Goal: Task Accomplishment & Management: Use online tool/utility

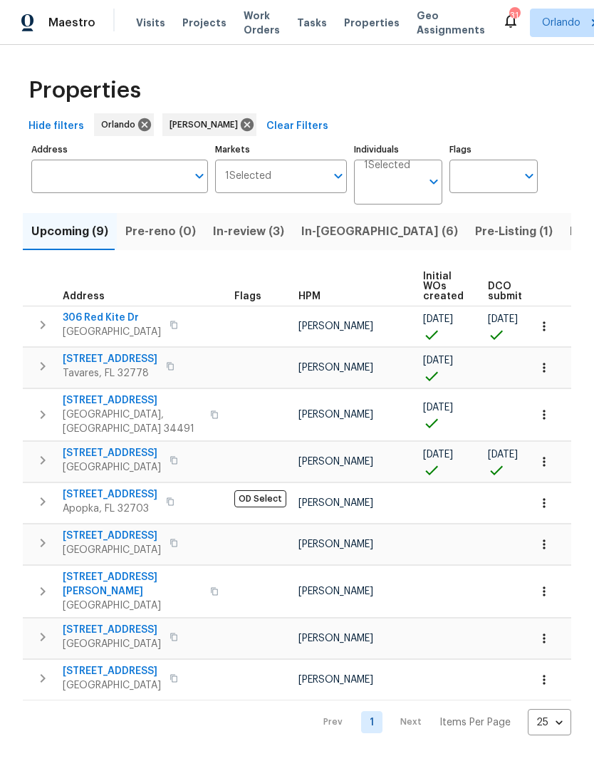
click at [61, 172] on input "Address" at bounding box center [108, 176] width 155 height 33
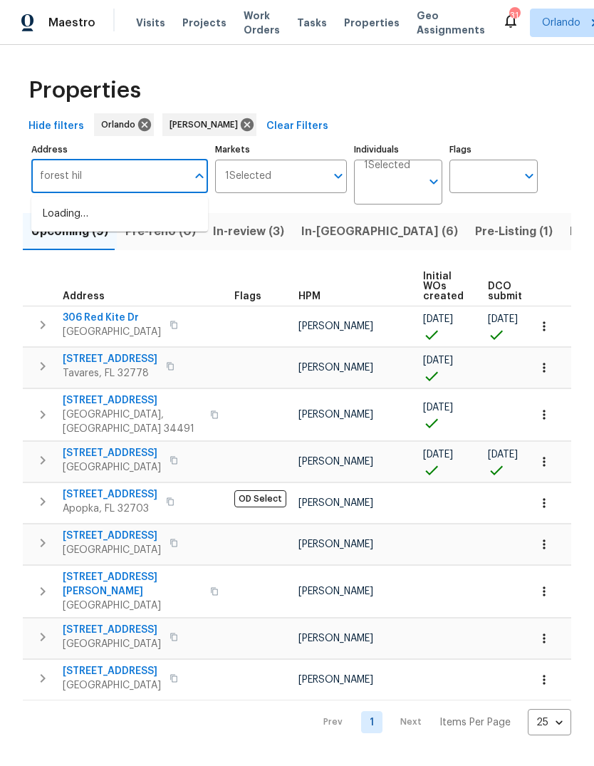
type input "[GEOGRAPHIC_DATA]"
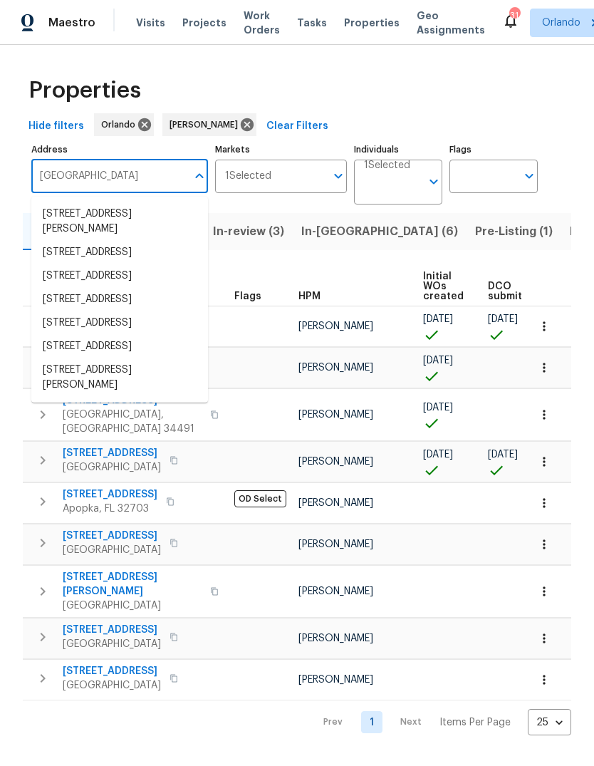
click at [59, 397] on li "[STREET_ADDRESS][PERSON_NAME]" at bounding box center [119, 377] width 177 height 38
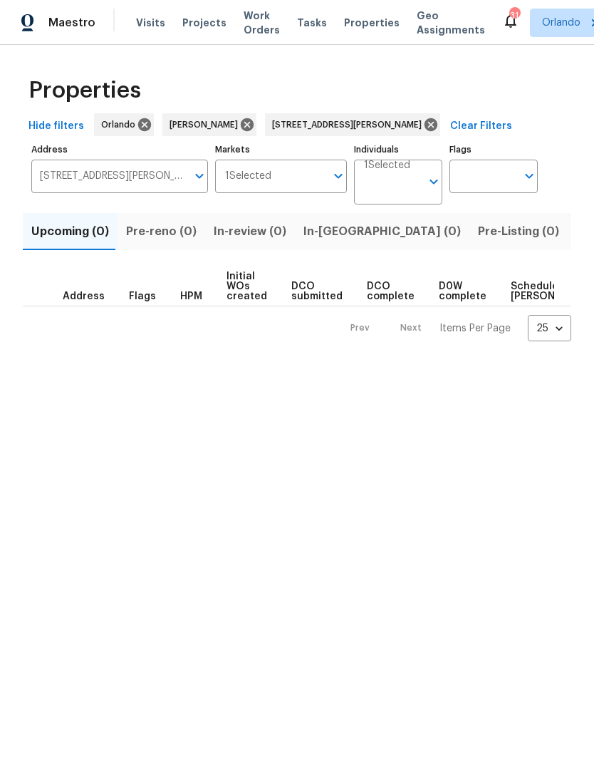
click at [576, 229] on span "Listed (1)" at bounding box center [601, 232] width 51 height 20
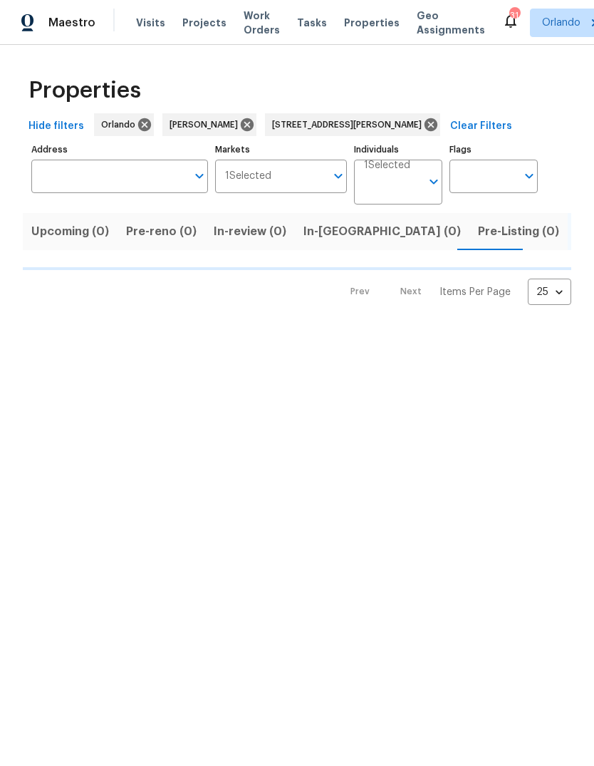
type input "[STREET_ADDRESS][PERSON_NAME]"
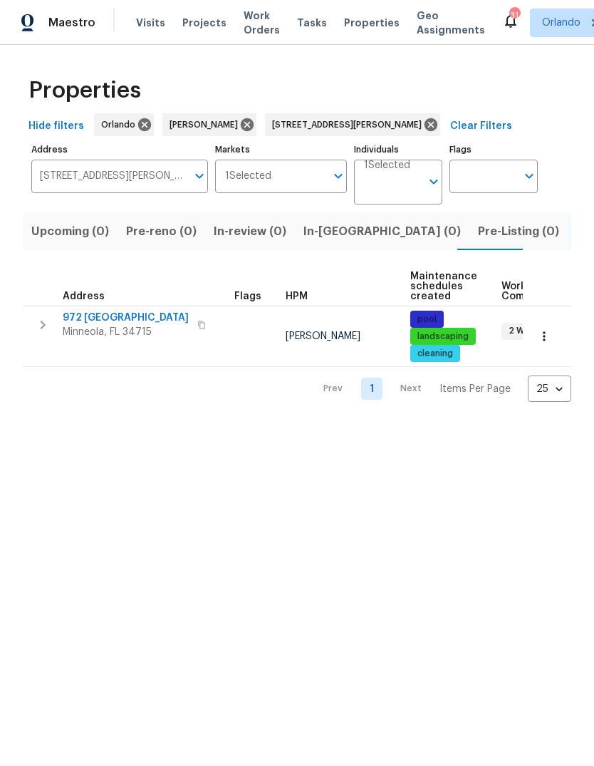
click at [86, 319] on span "972 [GEOGRAPHIC_DATA]" at bounding box center [126, 318] width 126 height 14
click at [549, 338] on icon "button" at bounding box center [544, 336] width 14 height 14
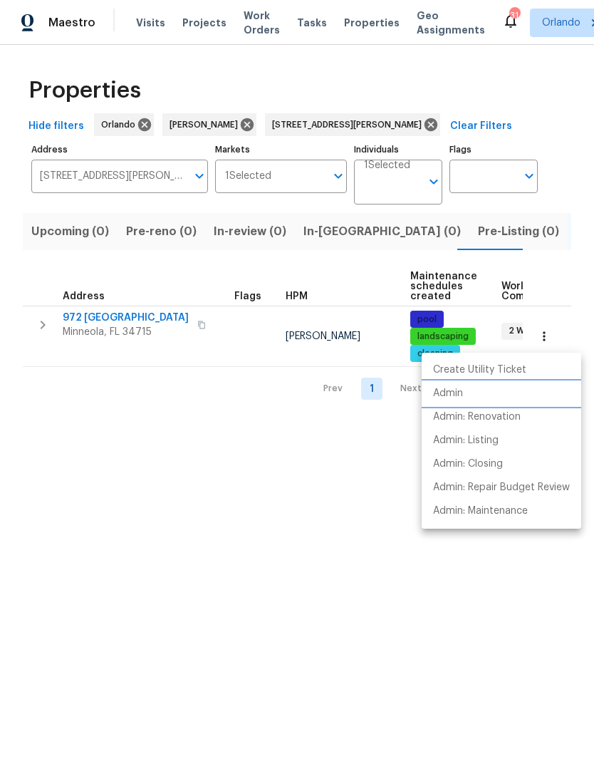
click at [494, 395] on li "Admin" at bounding box center [502, 394] width 160 height 24
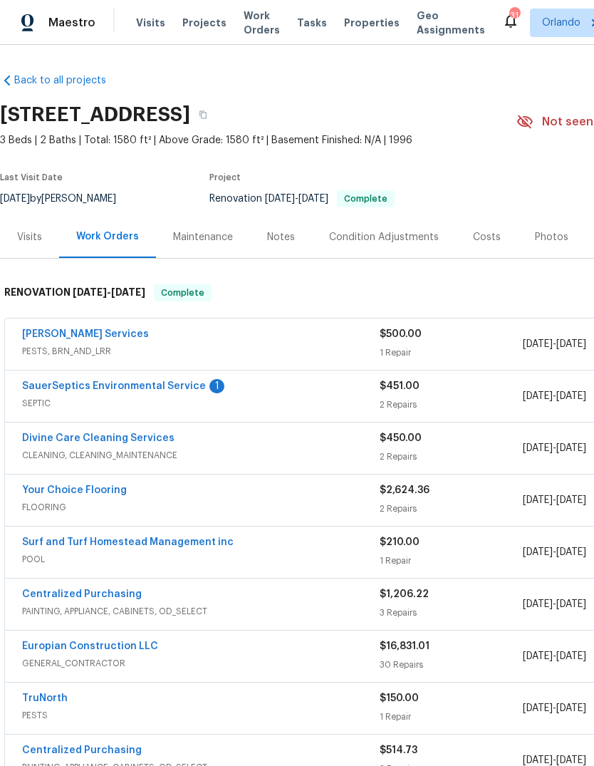
click at [63, 384] on link "SauerSeptics Environmental Service" at bounding box center [114, 386] width 184 height 10
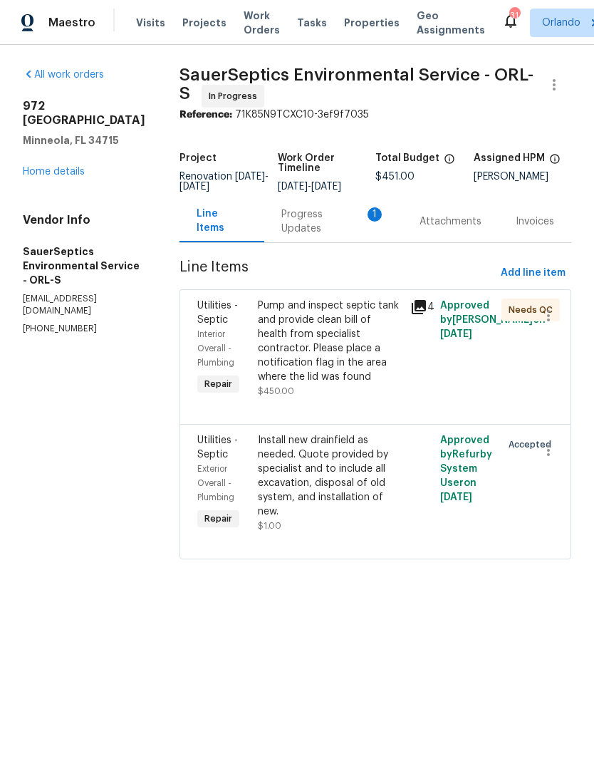
click at [335, 472] on div "Install new drainfield as needed. Quote provided by specialist and to include a…" at bounding box center [329, 475] width 143 height 85
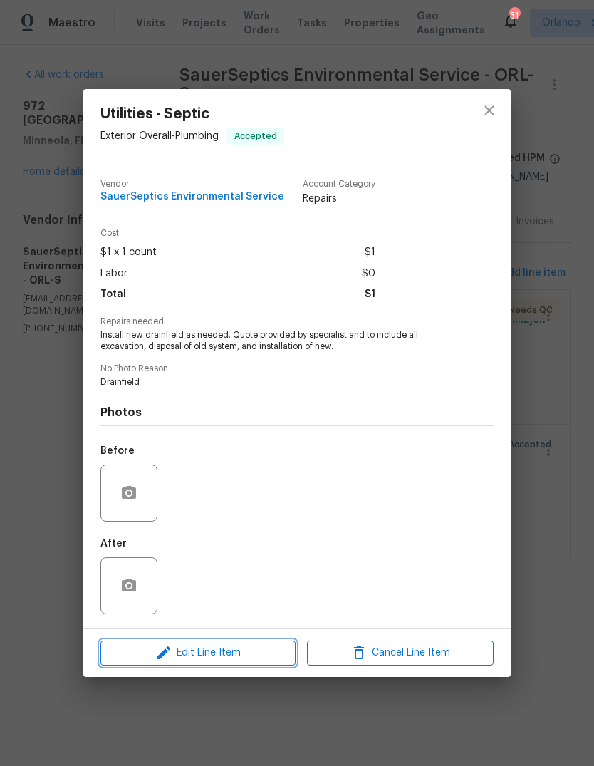
click at [187, 651] on span "Edit Line Item" at bounding box center [198, 653] width 187 height 18
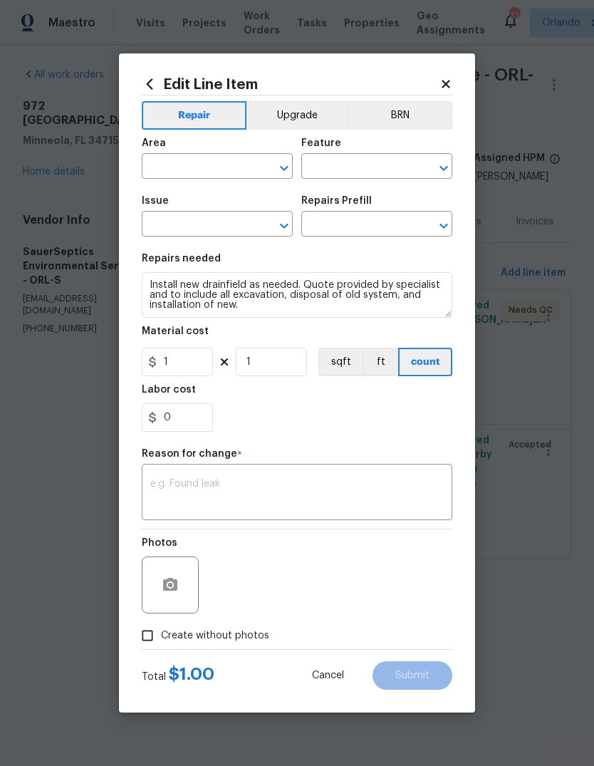
type input "Exterior Overall"
type input "Plumbing"
type input "Utilities - Septic"
type input "Intstall new drainfield $4,000.00"
click at [180, 361] on input "1" at bounding box center [177, 362] width 71 height 28
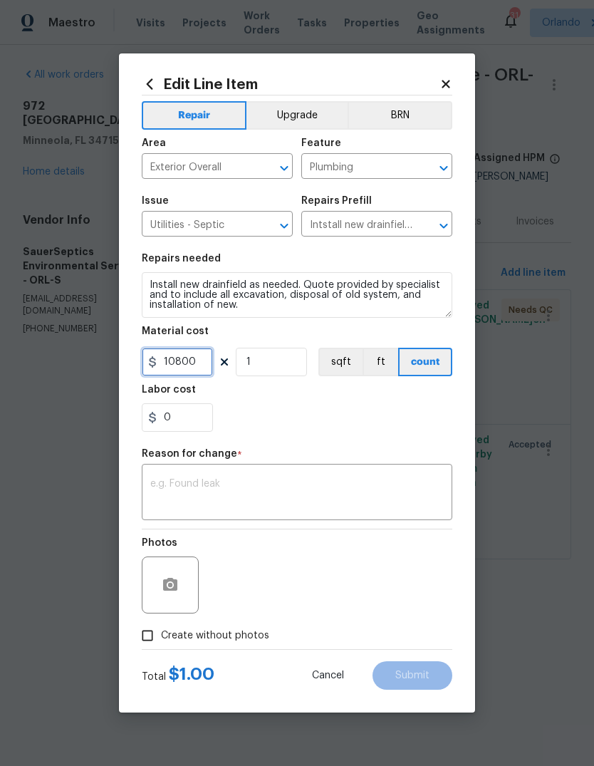
type input "10800"
click at [169, 465] on div "Reason for change *" at bounding box center [297, 458] width 311 height 19
click at [179, 586] on button "button" at bounding box center [170, 585] width 34 height 34
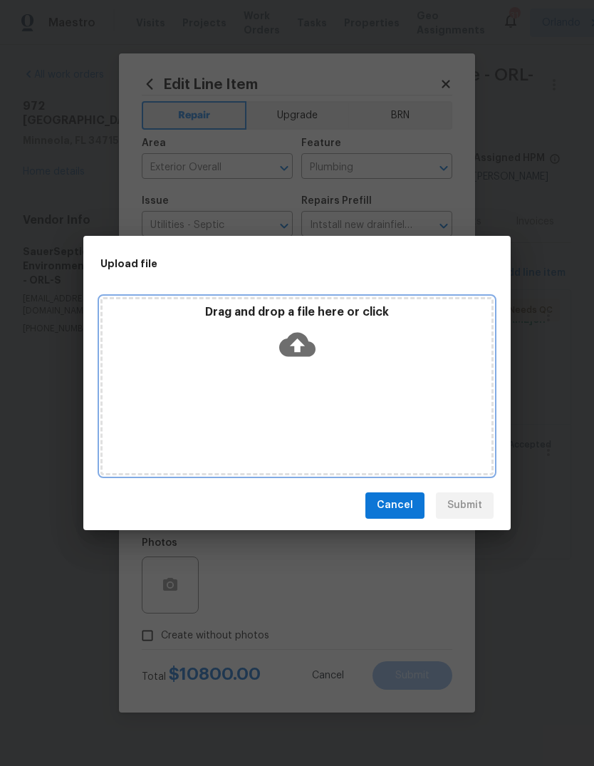
click at [311, 340] on icon at bounding box center [297, 344] width 36 height 36
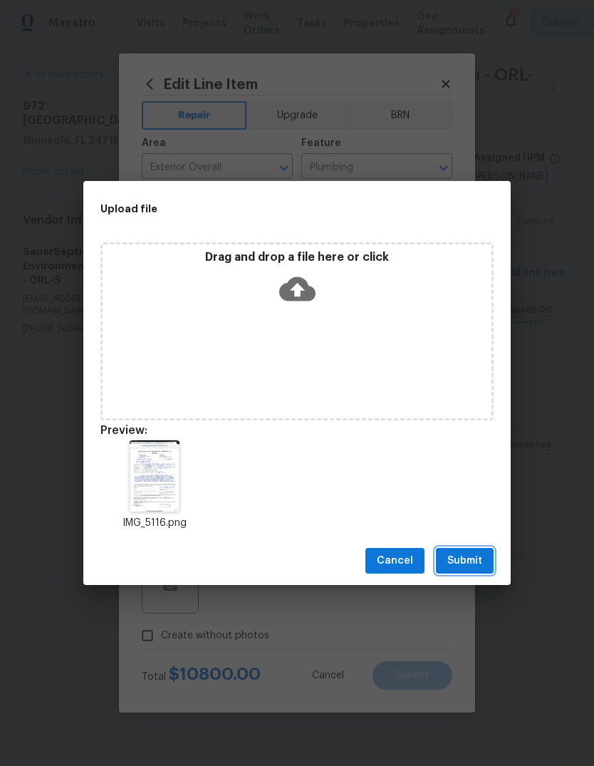
click at [479, 565] on span "Submit" at bounding box center [464, 561] width 35 height 18
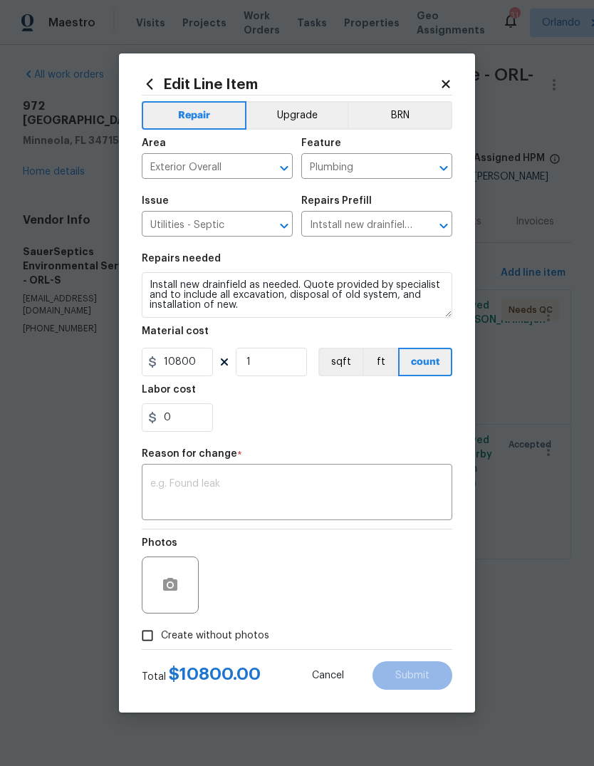
click at [394, 501] on textarea at bounding box center [296, 494] width 293 height 30
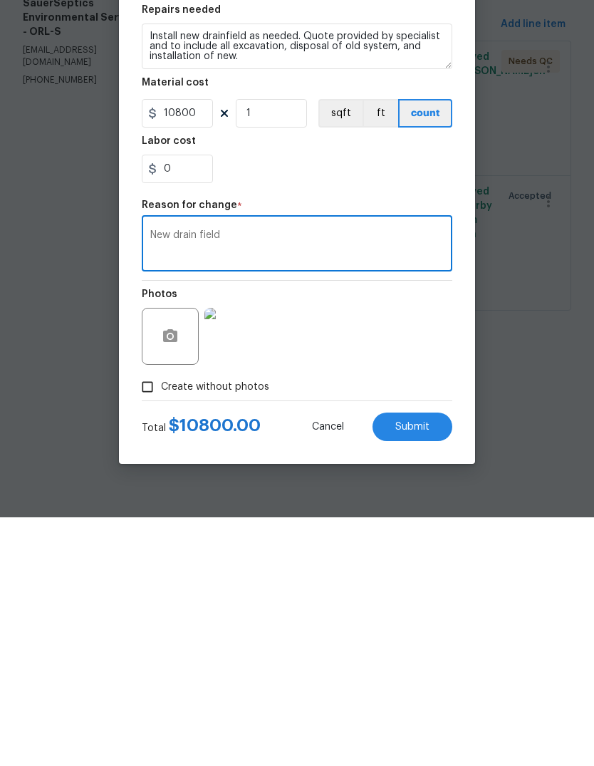
type textarea "New drain field"
click at [441, 661] on button "Submit" at bounding box center [413, 675] width 80 height 28
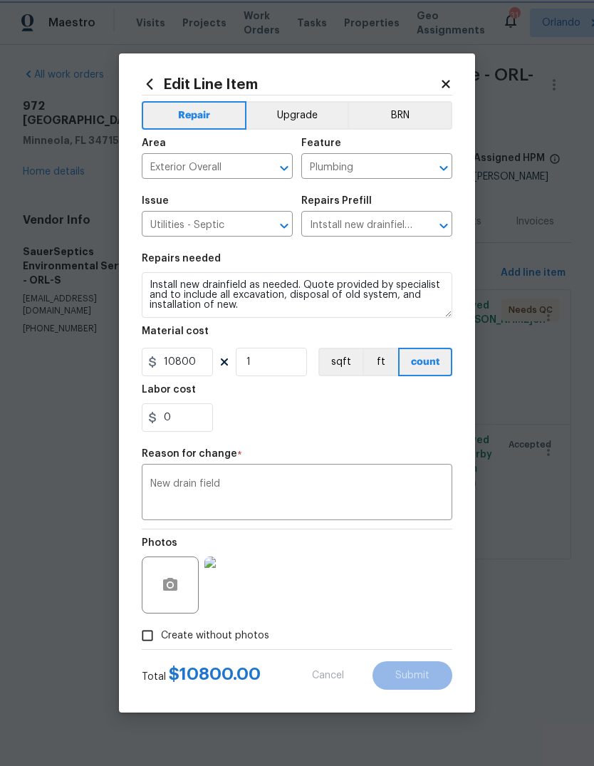
type input "1"
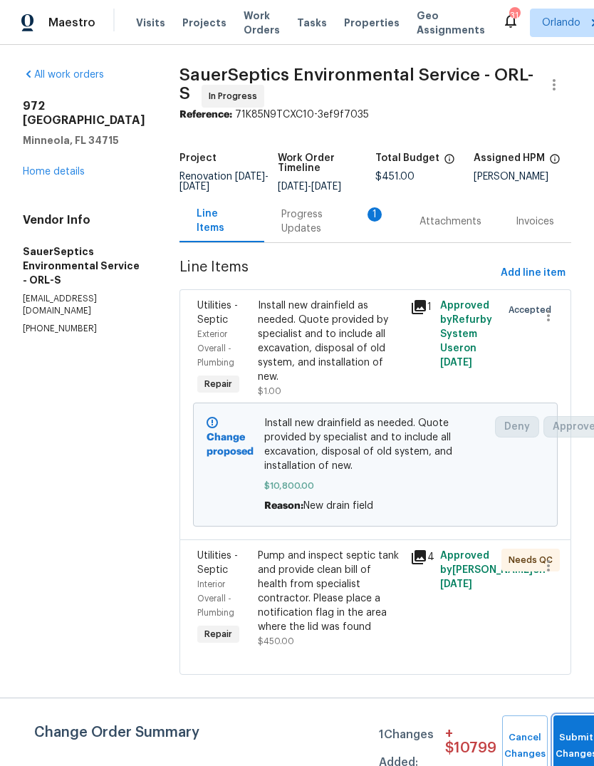
click at [578, 741] on button "Submit Changes" at bounding box center [577, 745] width 46 height 61
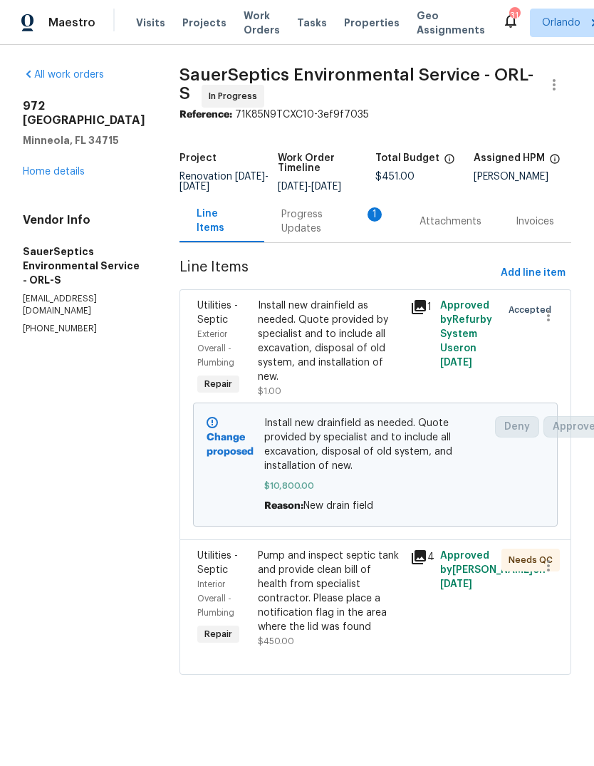
click at [335, 336] on div "Install new drainfield as needed. Quote provided by specialist and to include a…" at bounding box center [329, 340] width 143 height 85
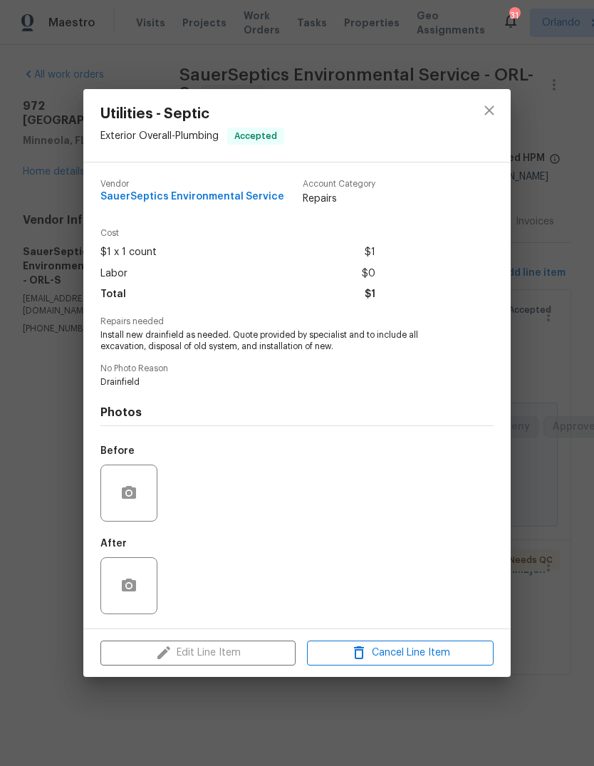
click at [55, 283] on div "Utilities - Septic Exterior Overall - Plumbing Accepted Vendor SauerSeptics Env…" at bounding box center [297, 383] width 594 height 766
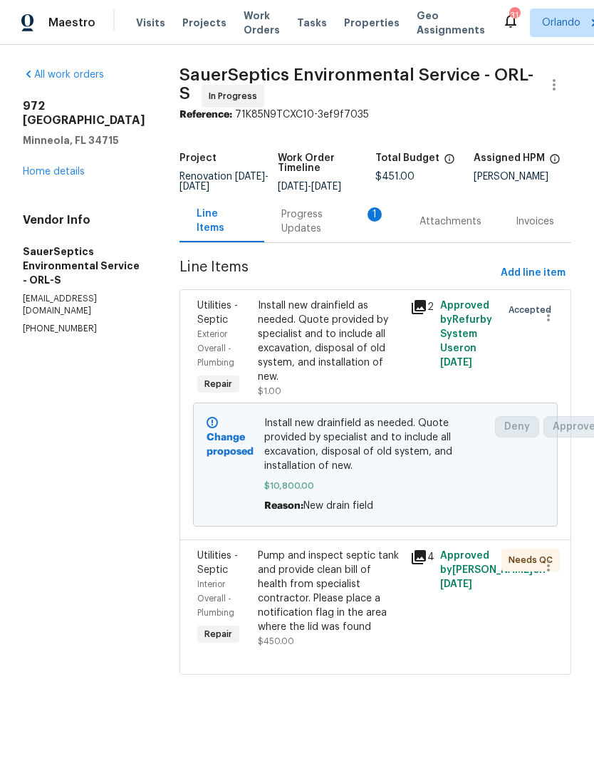
click at [296, 219] on div "Progress Updates 1" at bounding box center [333, 221] width 138 height 42
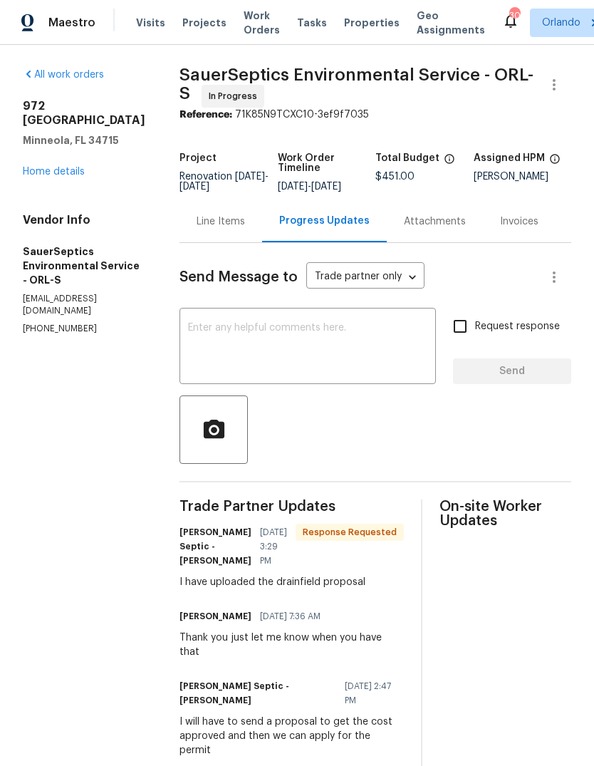
click at [383, 350] on textarea at bounding box center [307, 348] width 239 height 50
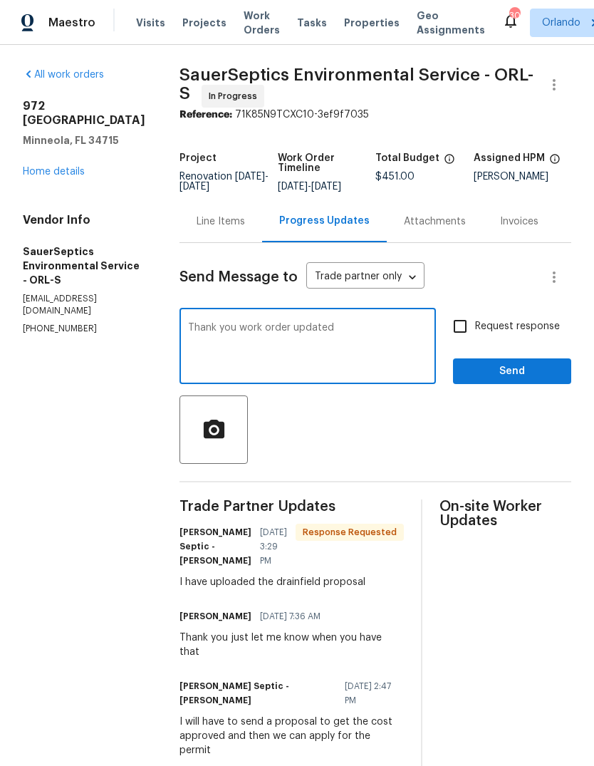
type textarea "Thank you work order updated"
click at [552, 372] on button "Send" at bounding box center [512, 371] width 118 height 26
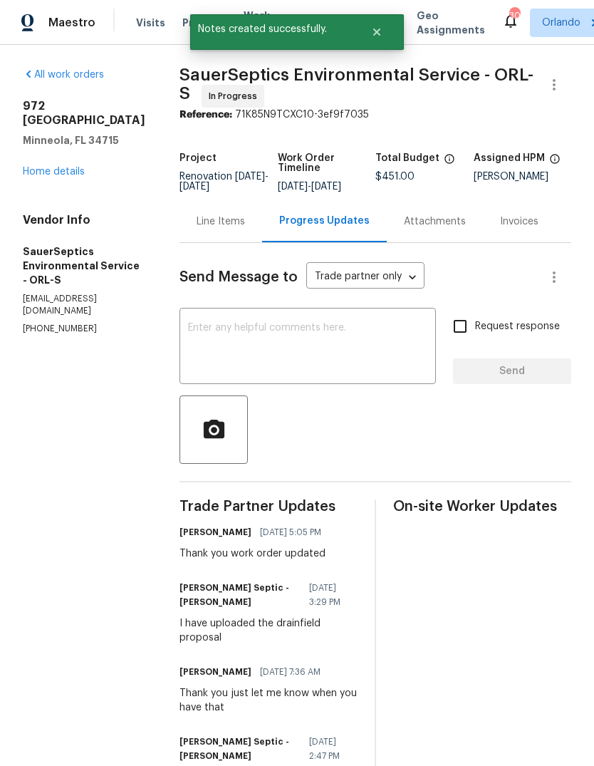
click at [51, 167] on link "Home details" at bounding box center [54, 172] width 62 height 10
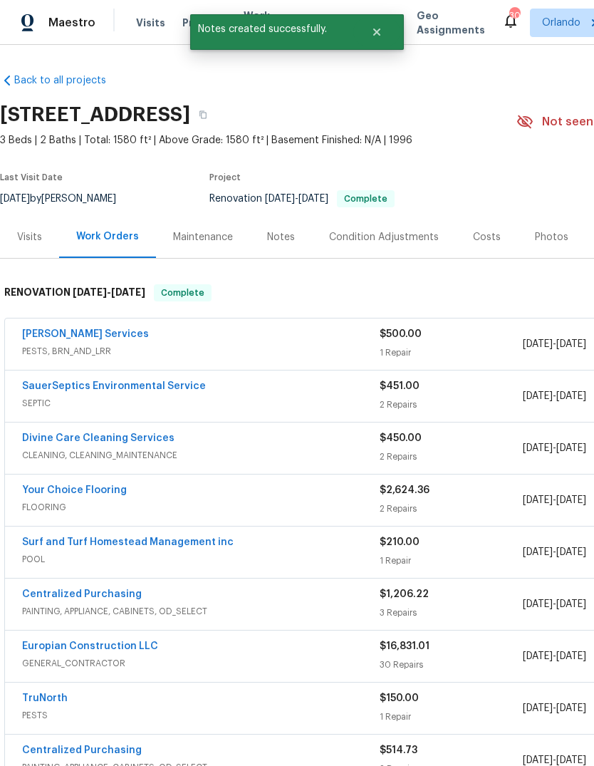
click at [281, 227] on div "Notes" at bounding box center [281, 237] width 62 height 42
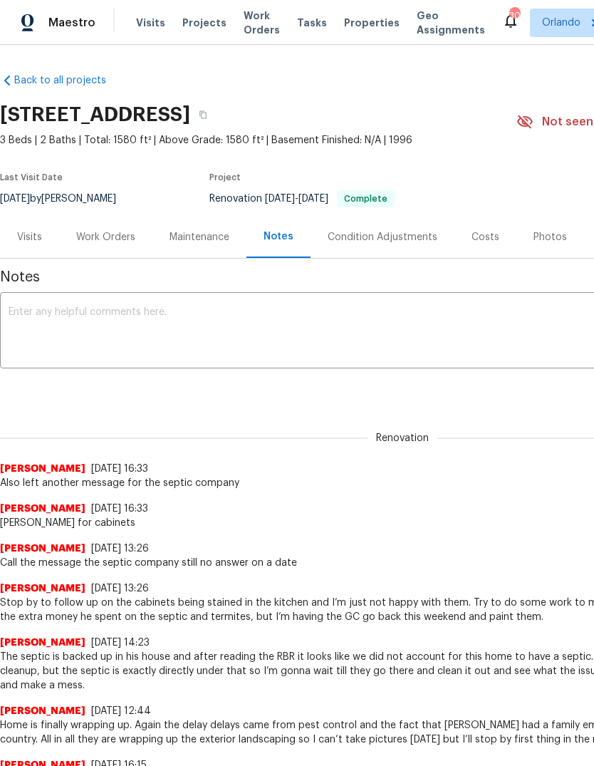
click at [509, 301] on div "x ​" at bounding box center [402, 332] width 805 height 73
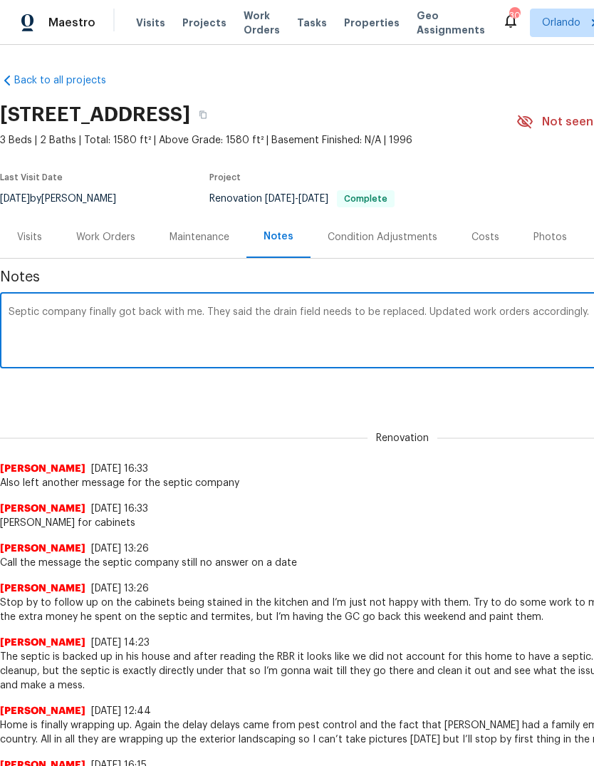
type textarea "Septic company finally got back with me. They said the drain field needs to be …"
click at [570, 390] on div "Renovation 16d8ab46-4dfa-45a4-aca5-be2b7e12e075 ​ Add" at bounding box center [402, 390] width 805 height 26
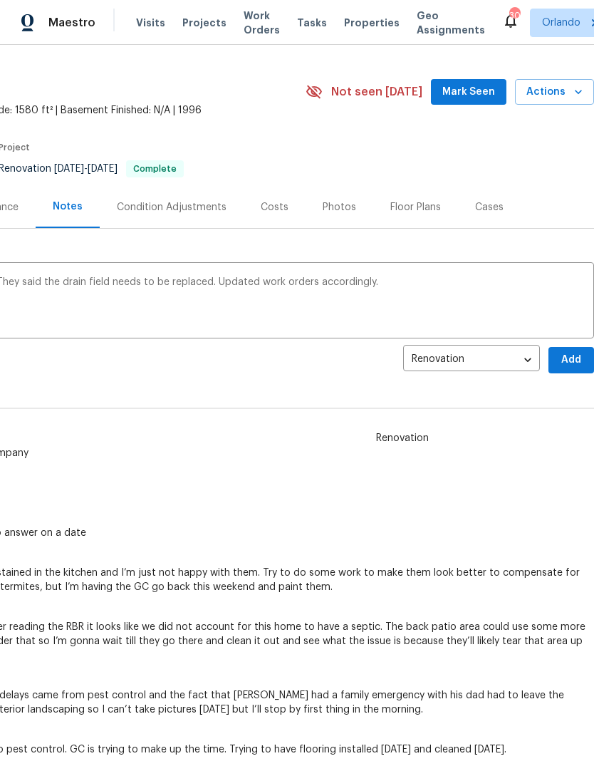
scroll to position [31, 211]
click at [570, 357] on span "Add" at bounding box center [571, 359] width 23 height 18
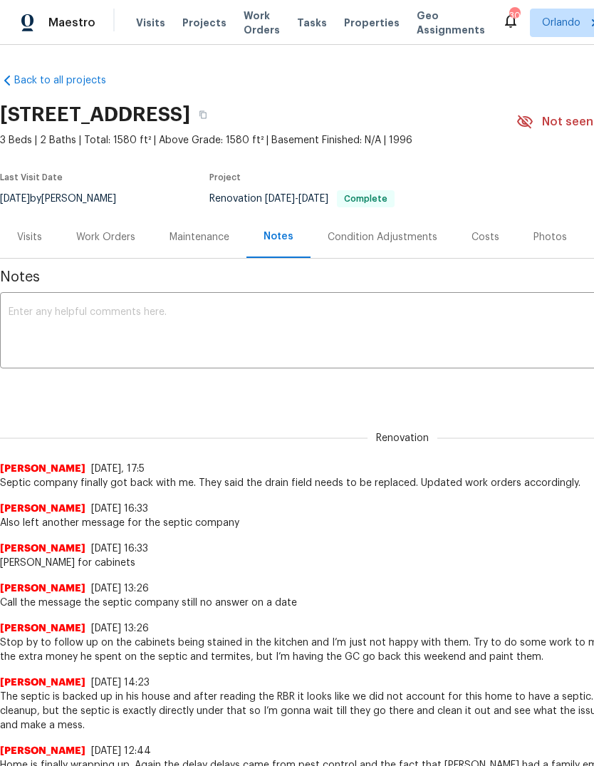
scroll to position [0, 0]
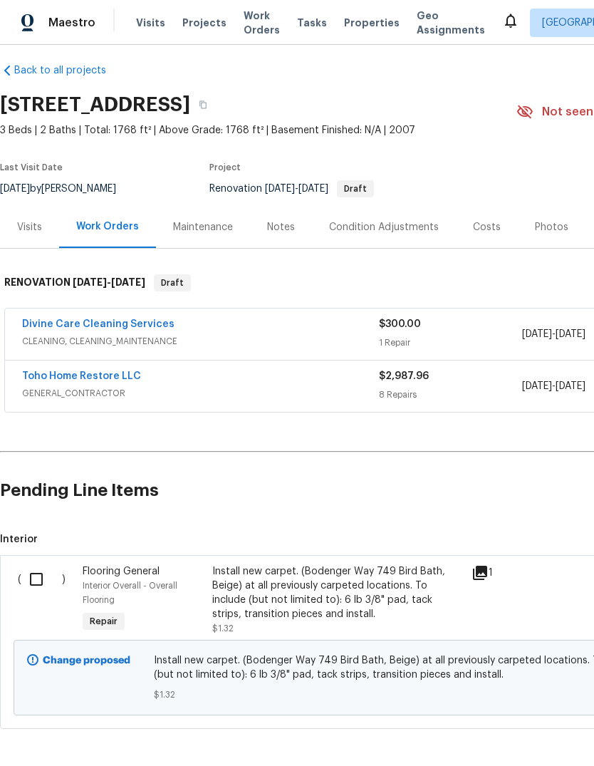
scroll to position [10, 0]
click at [41, 584] on input "checkbox" at bounding box center [41, 579] width 41 height 30
checkbox input "true"
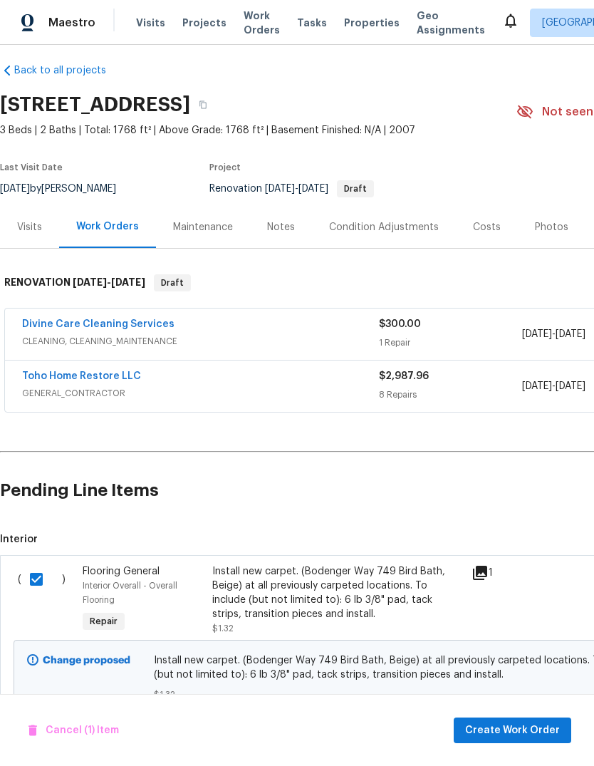
click at [538, 712] on div "Cancel (1) Item Create Work Order" at bounding box center [297, 730] width 594 height 73
click at [537, 712] on div "Cancel (1) Item Create Work Order" at bounding box center [297, 730] width 594 height 73
click at [539, 720] on button "Create Work Order" at bounding box center [513, 730] width 118 height 26
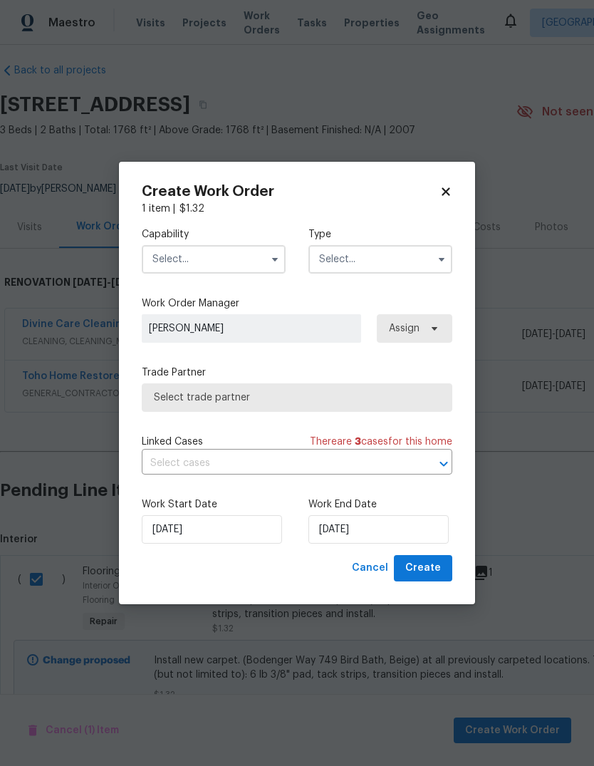
click at [177, 264] on input "text" at bounding box center [214, 259] width 144 height 28
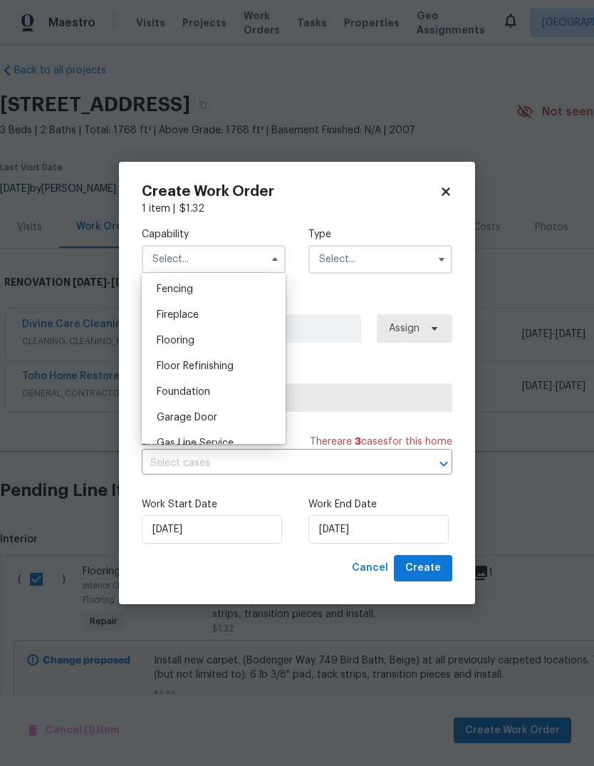
scroll to position [506, 0]
click at [162, 336] on span "Flooring" at bounding box center [176, 336] width 38 height 10
type input "Flooring"
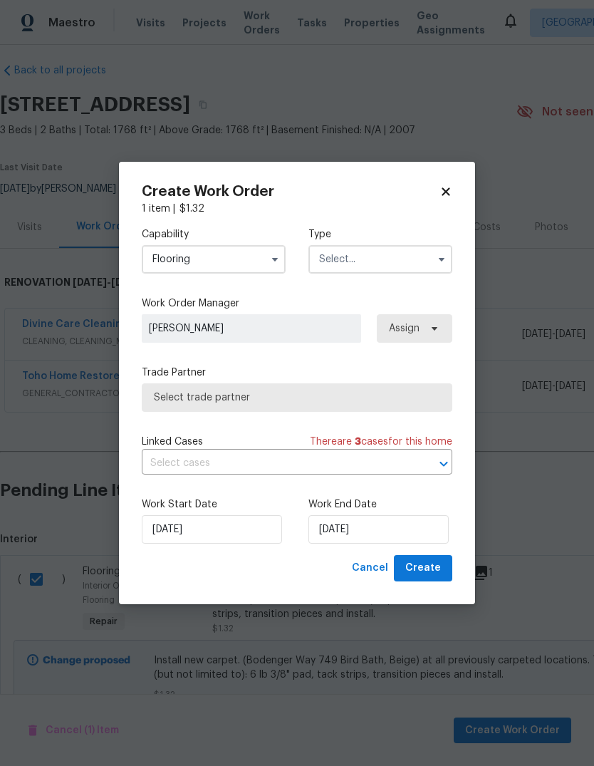
click at [427, 251] on input "text" at bounding box center [380, 259] width 144 height 28
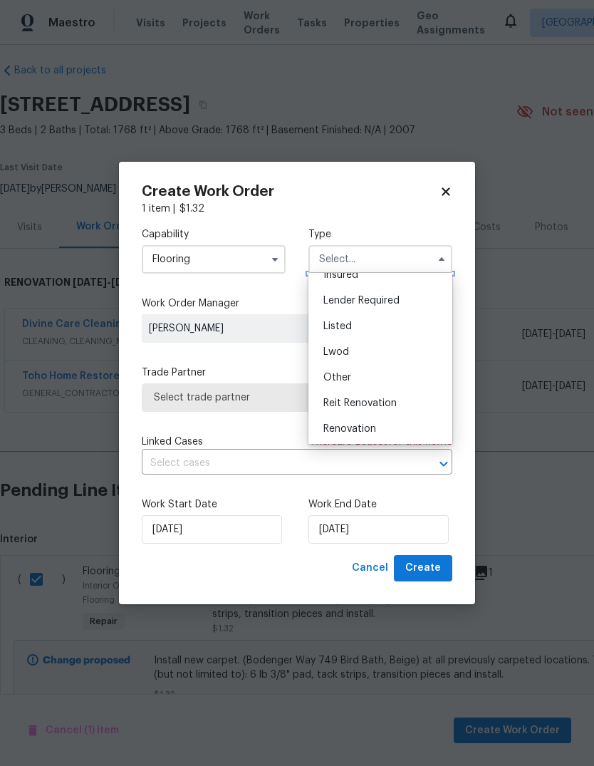
scroll to position [98, 0]
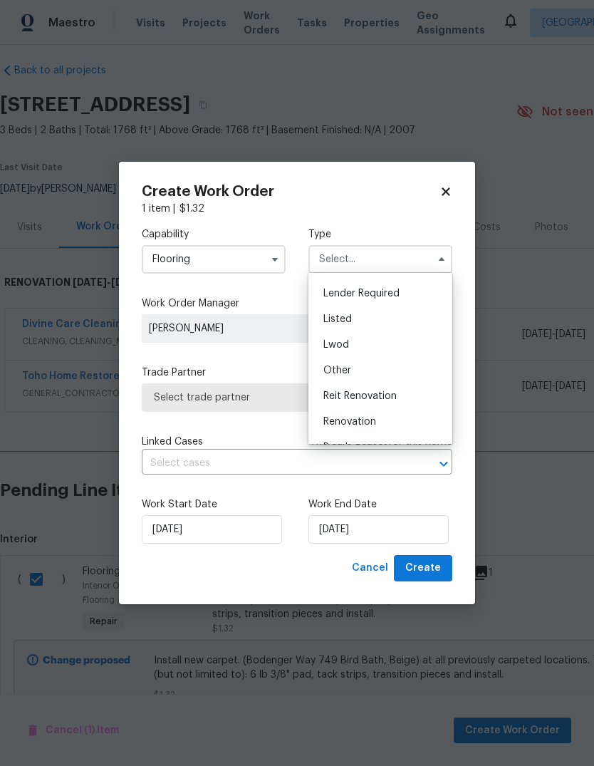
click at [398, 427] on div "Renovation" at bounding box center [380, 422] width 137 height 26
type input "Renovation"
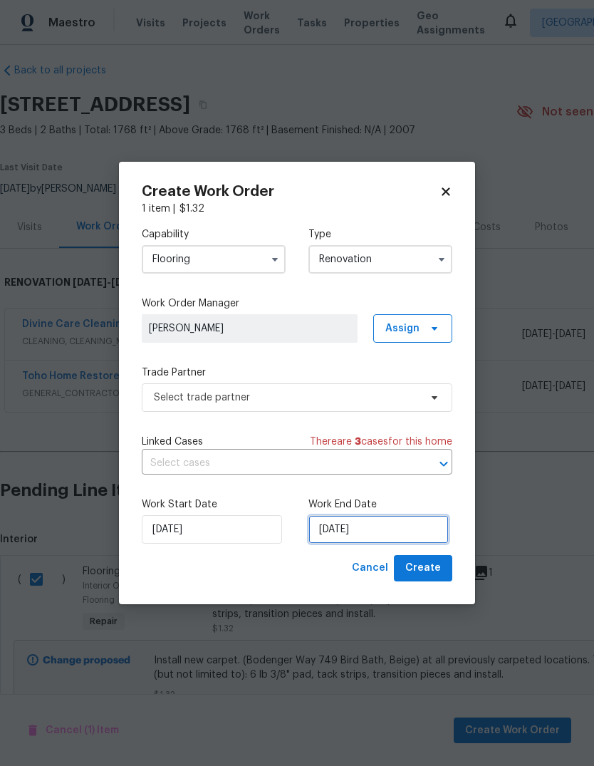
click at [383, 530] on input "9/25/2025" at bounding box center [378, 529] width 140 height 28
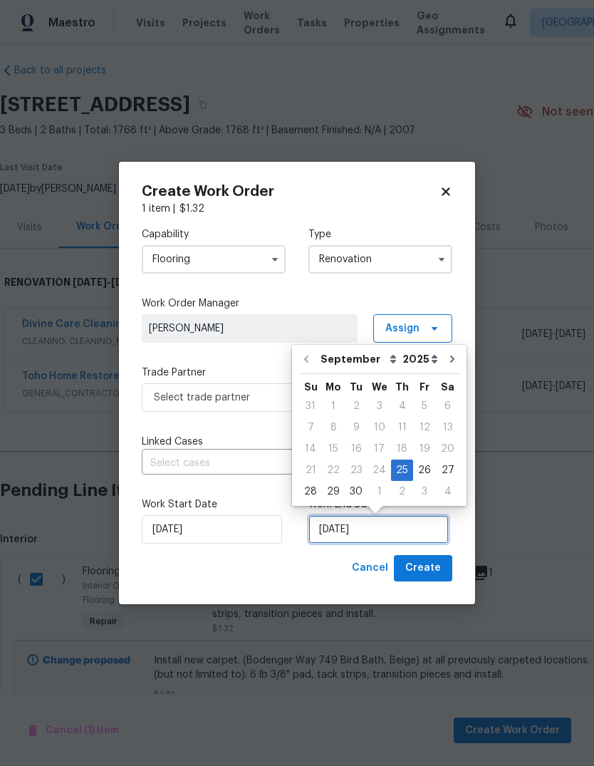
scroll to position [11, 0]
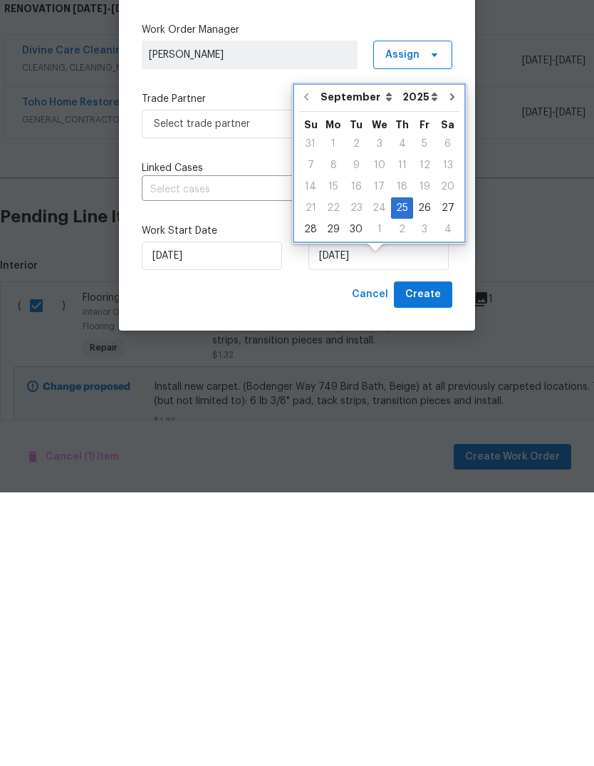
click at [449, 365] on icon "Go to next month" at bounding box center [452, 370] width 11 height 11
type input "10/25/2025"
select select "9"
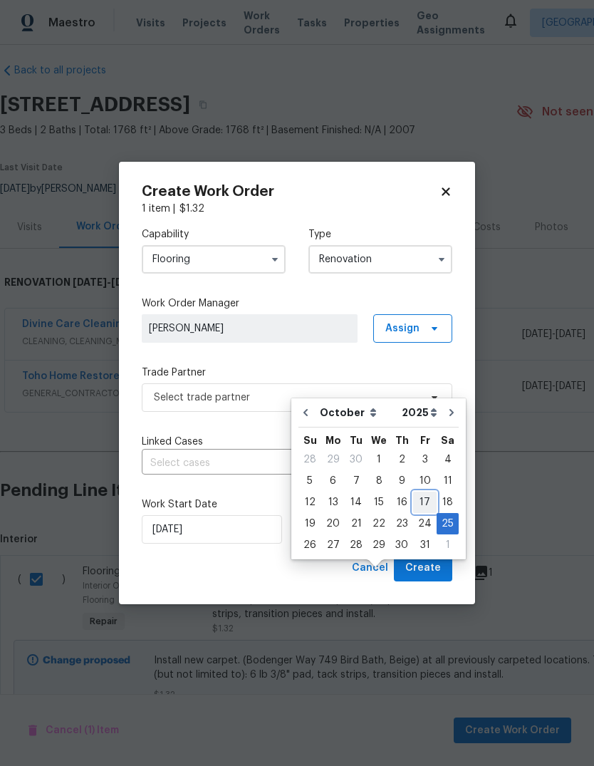
click at [417, 492] on div "17" at bounding box center [425, 502] width 24 height 20
type input "10/17/2025"
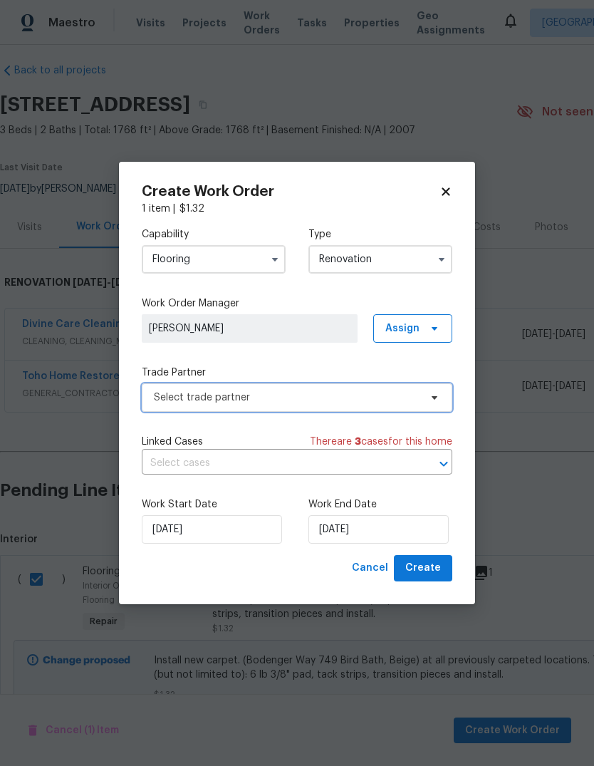
click at [184, 404] on span "Select trade partner" at bounding box center [297, 397] width 311 height 28
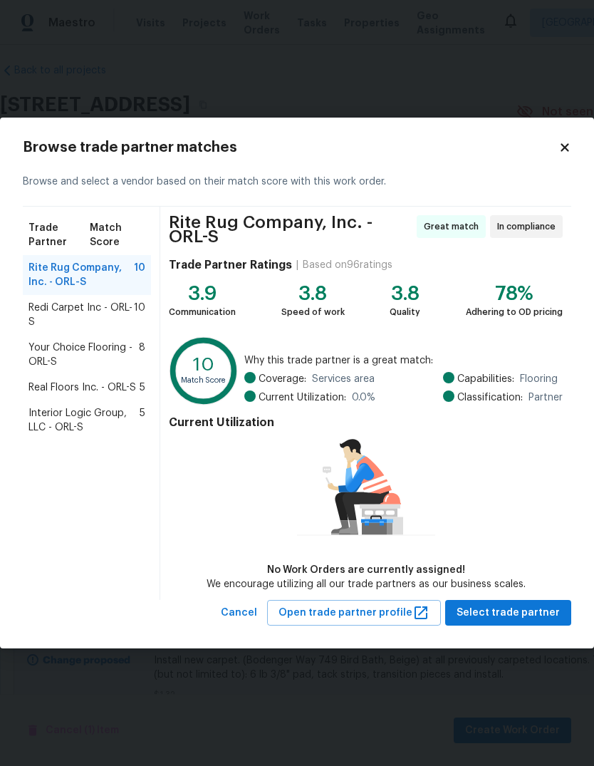
click at [51, 356] on span "Your Choice Flooring - ORL-S" at bounding box center [83, 355] width 110 height 28
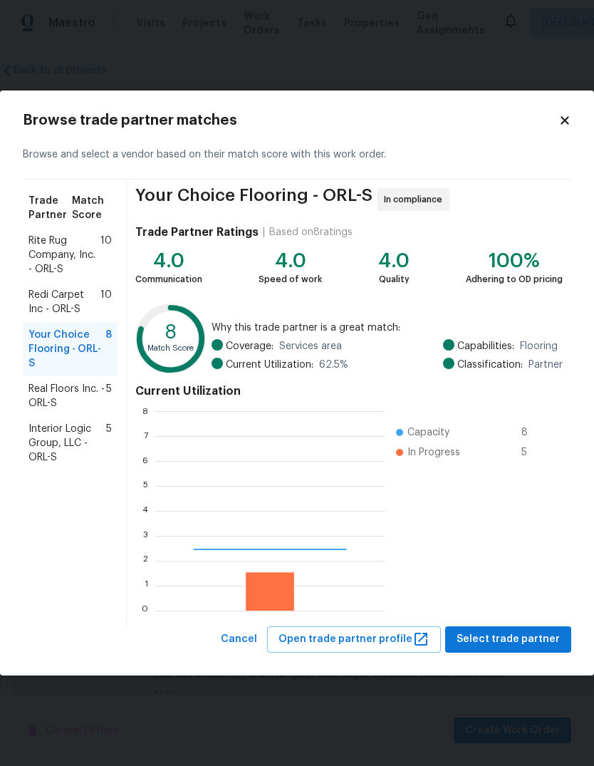
scroll to position [199, 229]
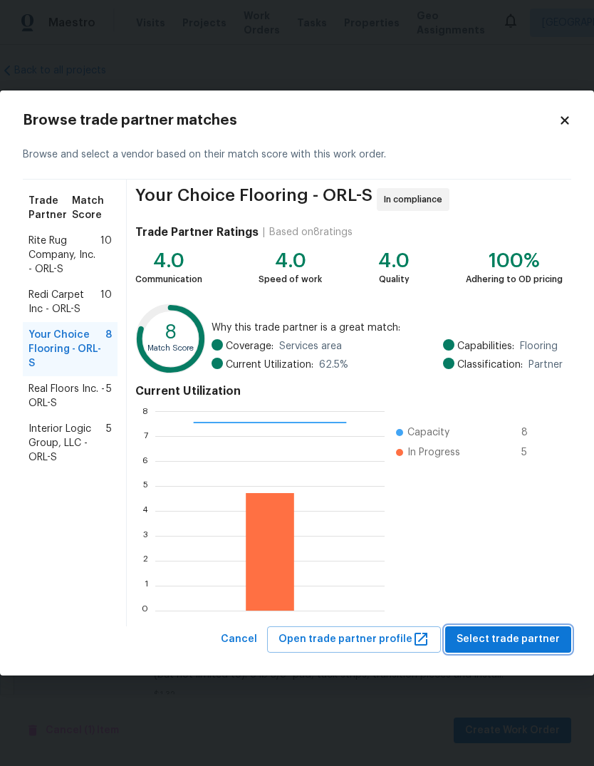
click at [534, 644] on span "Select trade partner" at bounding box center [508, 639] width 103 height 18
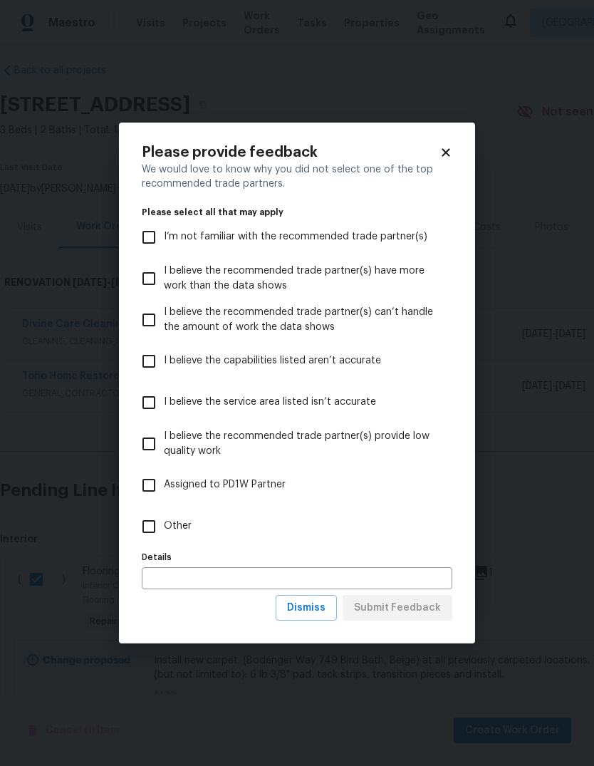
click at [154, 519] on input "Other" at bounding box center [149, 526] width 30 height 30
checkbox input "true"
click at [423, 601] on span "Submit Feedback" at bounding box center [397, 608] width 87 height 18
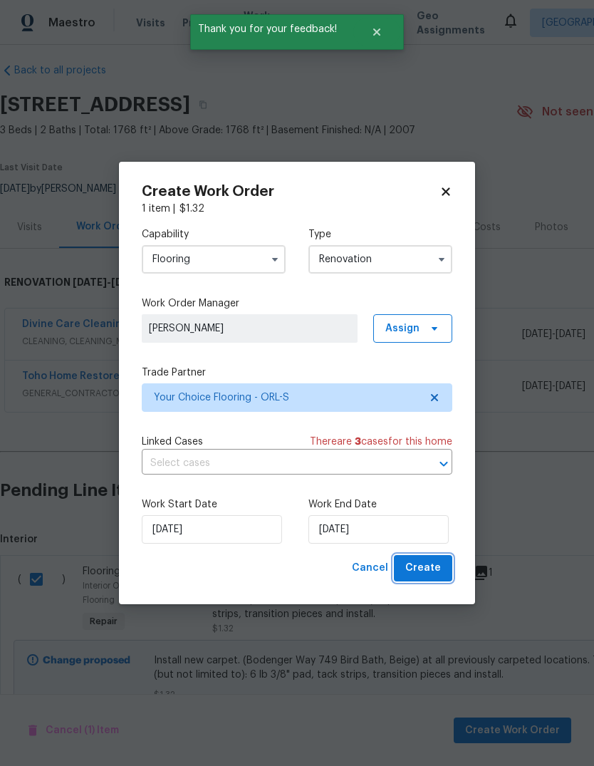
click at [440, 578] on button "Create" at bounding box center [423, 568] width 58 height 26
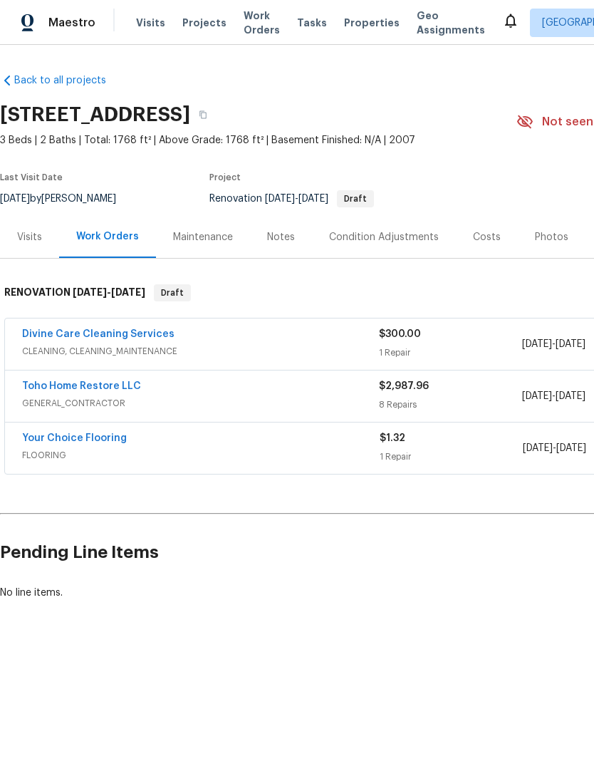
click at [271, 239] on div "Notes" at bounding box center [281, 237] width 28 height 14
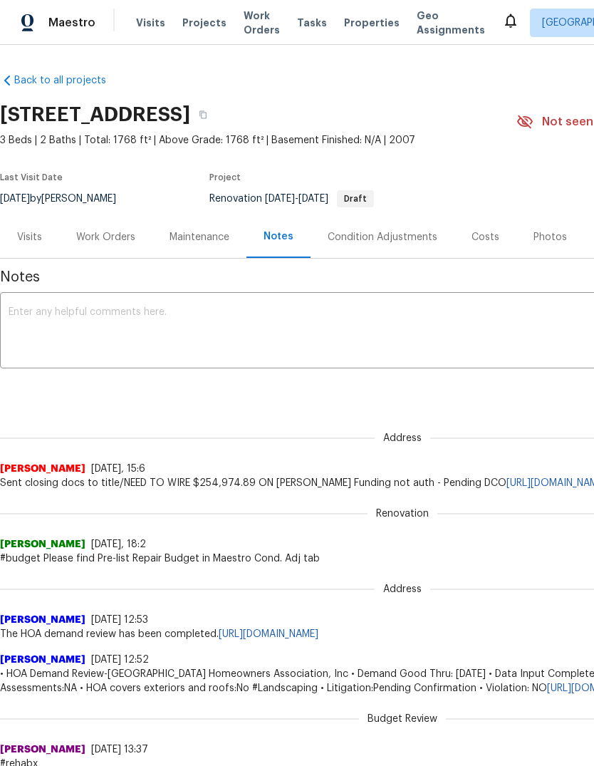
click at [92, 312] on textarea at bounding box center [403, 332] width 788 height 50
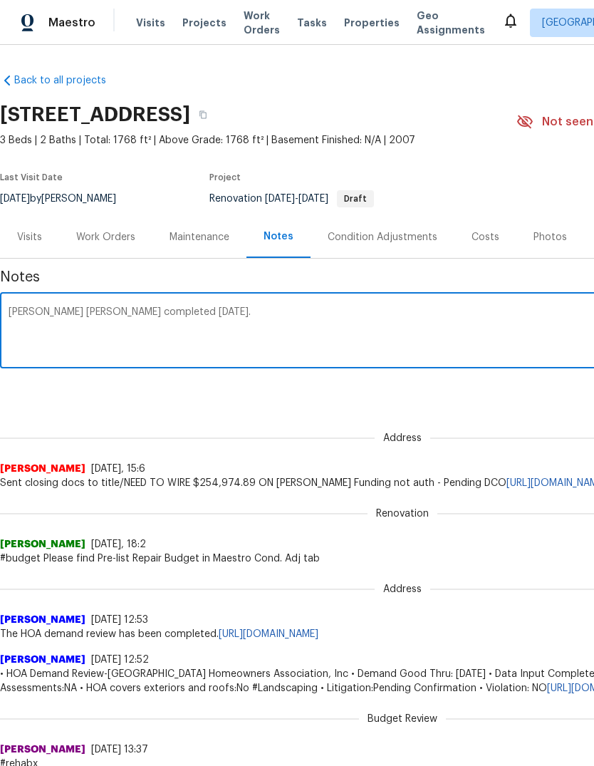
click at [48, 307] on textarea "Daisy Walt completed today." at bounding box center [403, 332] width 788 height 50
click at [397, 328] on textarea "Day zero walk completed today." at bounding box center [403, 332] width 788 height 50
type textarea "Day zero walk completed today. Simple renovation. Interior paint and carpet rep…"
click at [509, 390] on div "Renovation (current) 11dced80-5fa1-4616-b1d9-173b05211472 ​ Add" at bounding box center [402, 390] width 805 height 26
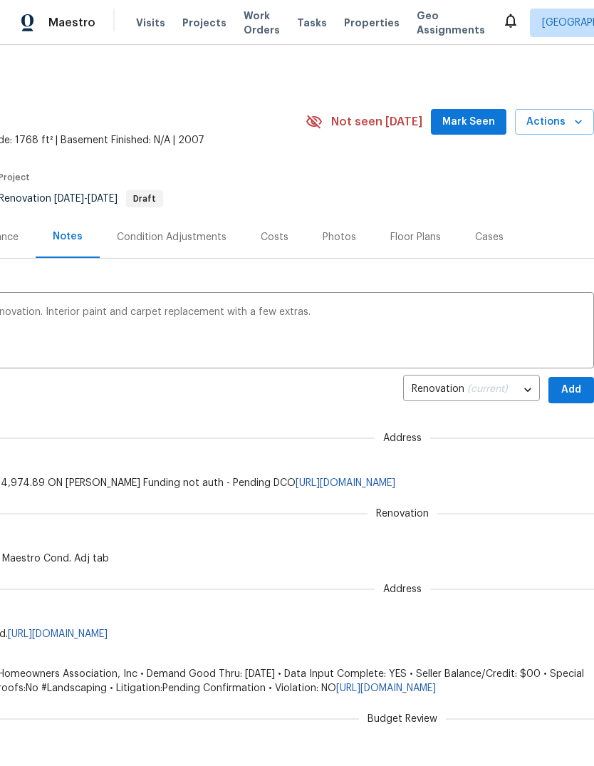
scroll to position [0, 211]
click at [572, 383] on span "Add" at bounding box center [571, 390] width 23 height 18
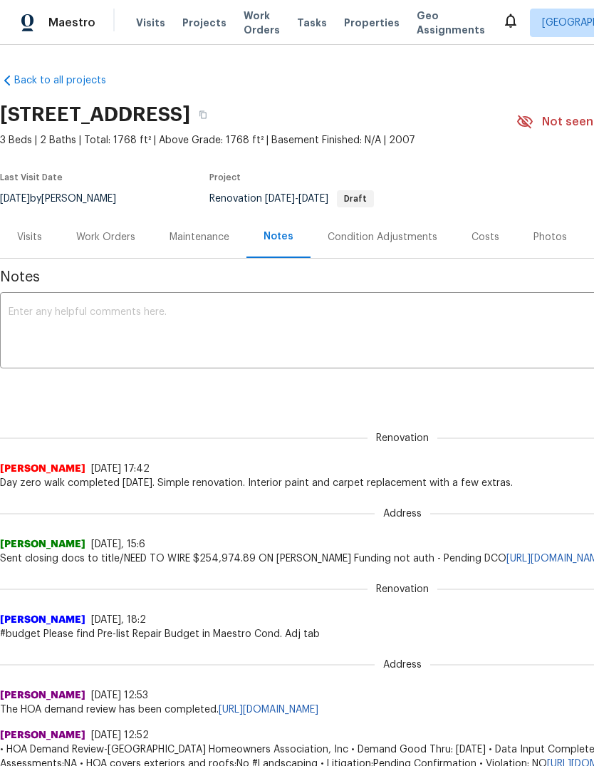
scroll to position [0, 0]
click at [117, 247] on div "Work Orders" at bounding box center [105, 237] width 93 height 42
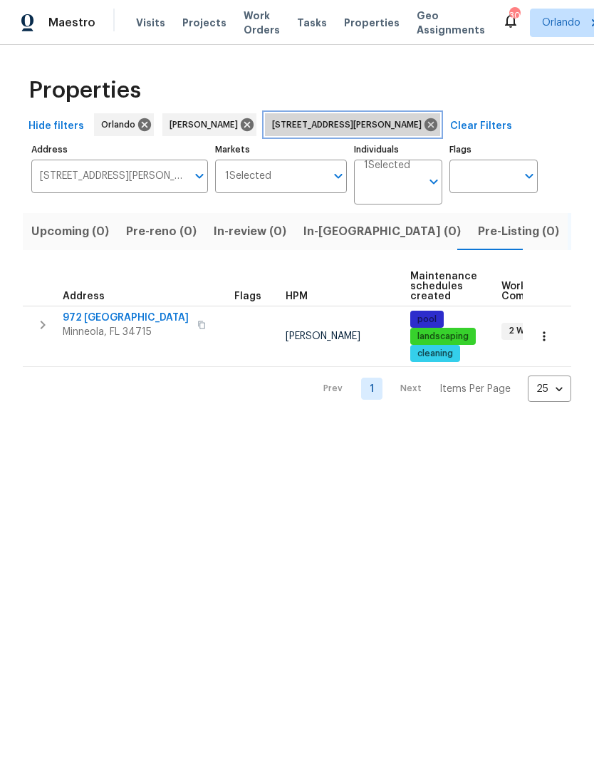
click at [425, 119] on icon at bounding box center [431, 124] width 13 height 13
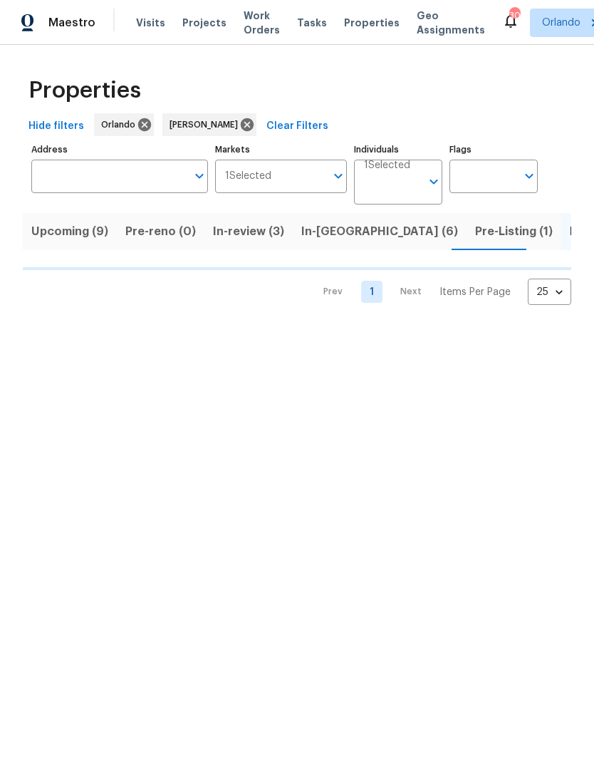
click at [62, 232] on span "Upcoming (9)" at bounding box center [69, 232] width 77 height 20
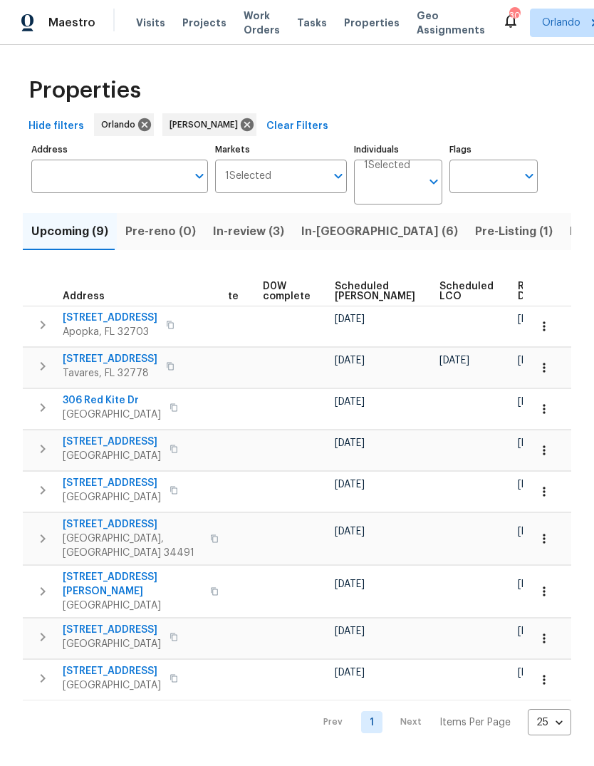
scroll to position [0, 372]
click at [519, 290] on span "Ready Date" at bounding box center [534, 291] width 31 height 20
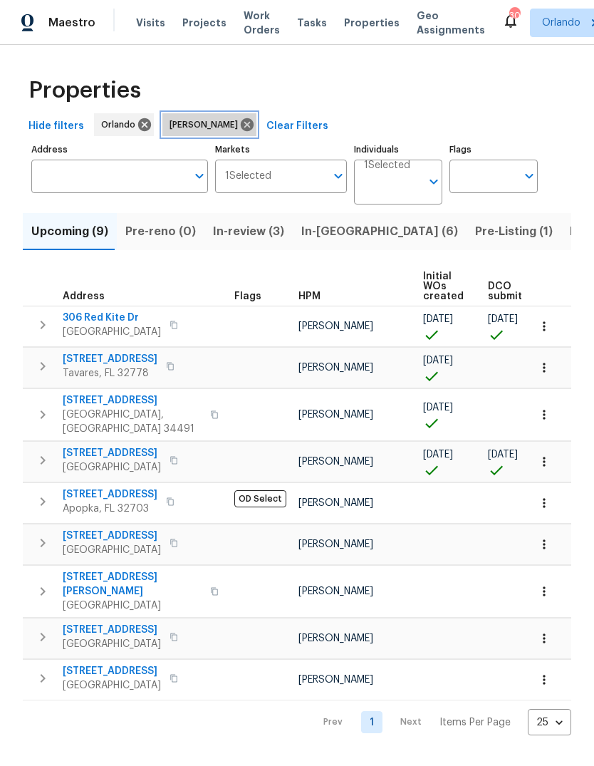
click at [239, 131] on icon at bounding box center [247, 125] width 16 height 16
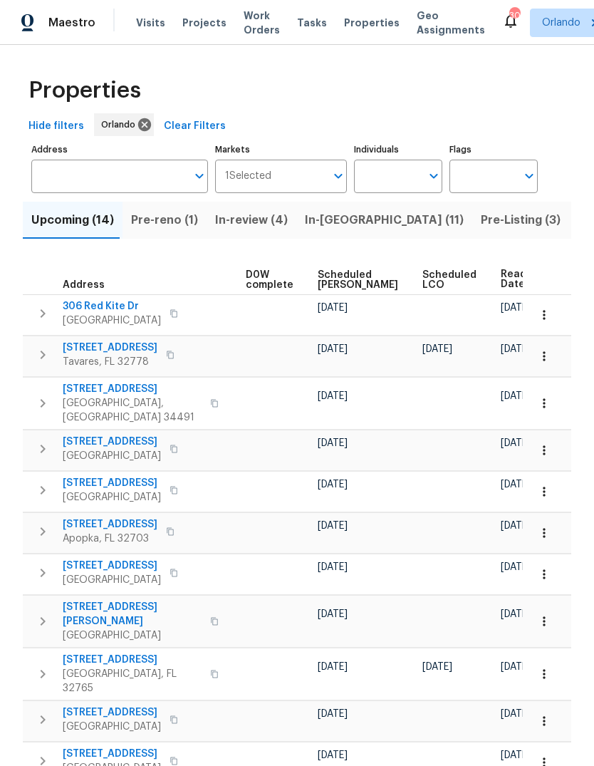
scroll to position [0, 389]
click at [496, 260] on th "Ready Date" at bounding box center [532, 275] width 73 height 39
click at [502, 282] on span "Ready Date" at bounding box center [517, 279] width 31 height 20
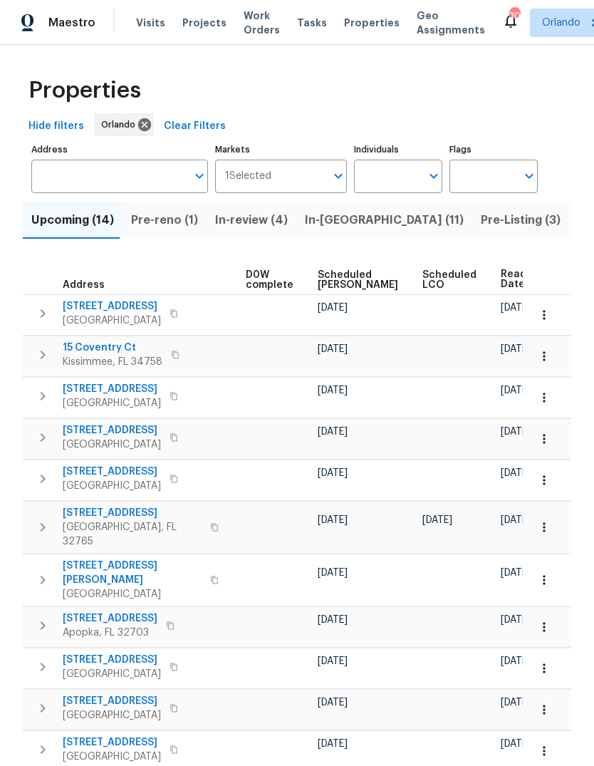
scroll to position [0, 389]
click at [502, 276] on span "Ready Date" at bounding box center [517, 279] width 31 height 20
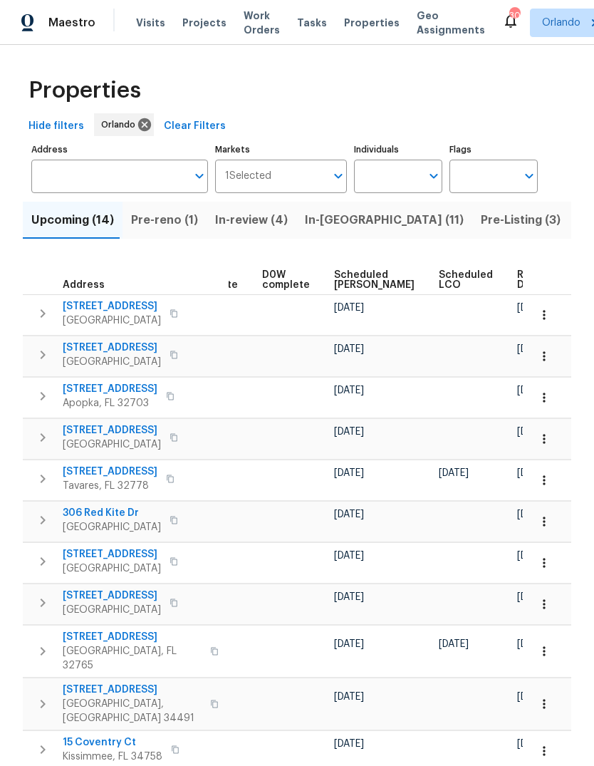
scroll to position [0, 373]
click at [518, 279] on span "Ready Date" at bounding box center [533, 280] width 31 height 20
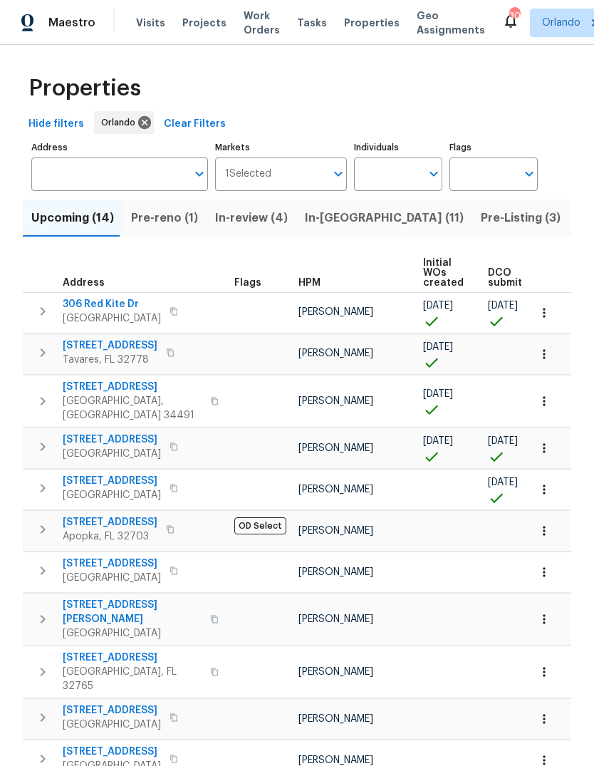
scroll to position [2, 0]
